Goal: Find specific page/section: Find specific page/section

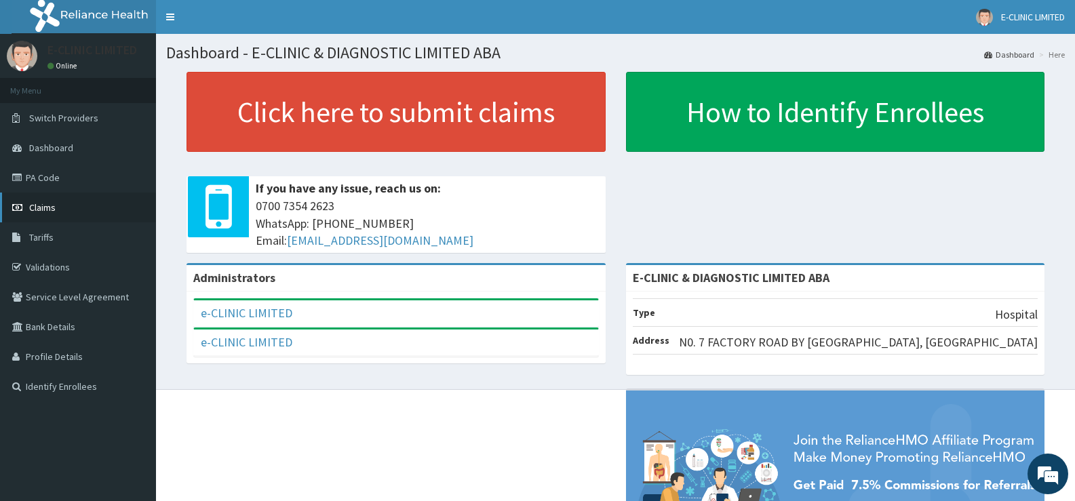
click at [44, 200] on link "Claims" at bounding box center [78, 208] width 156 height 30
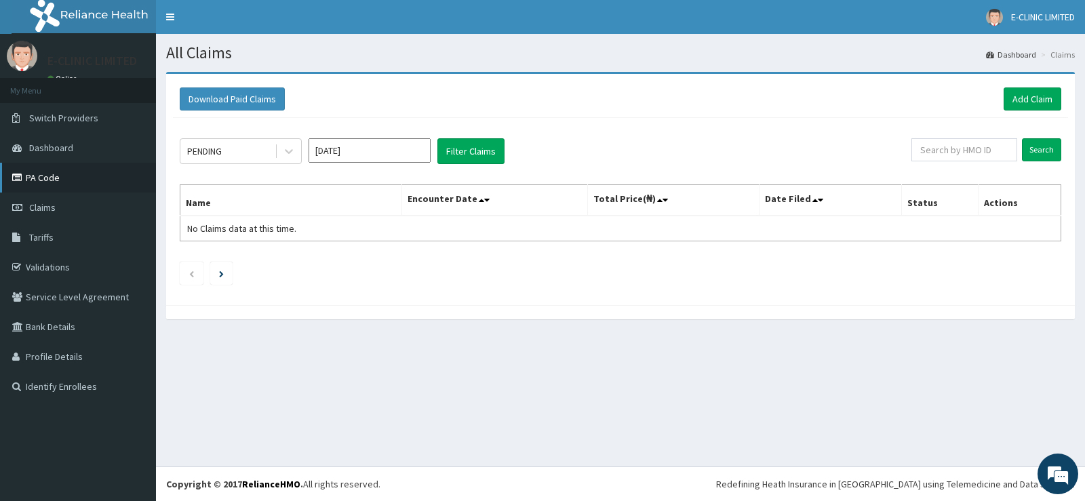
click at [43, 173] on link "PA Code" at bounding box center [78, 178] width 156 height 30
